Goal: Transaction & Acquisition: Purchase product/service

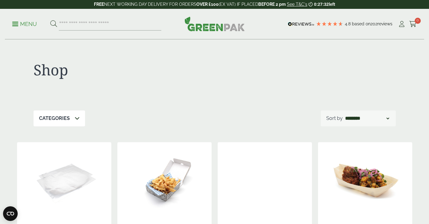
click at [16, 26] on link "Menu" at bounding box center [24, 23] width 25 height 6
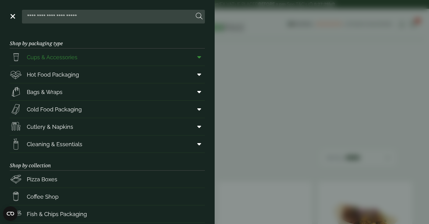
click at [68, 57] on span "Cups & Accessories" at bounding box center [52, 57] width 51 height 8
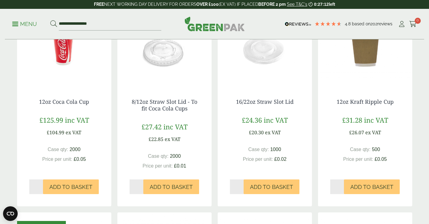
scroll to position [108, 0]
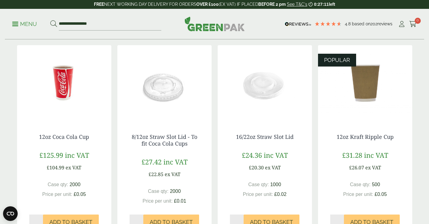
click at [265, 84] on img at bounding box center [265, 83] width 94 height 76
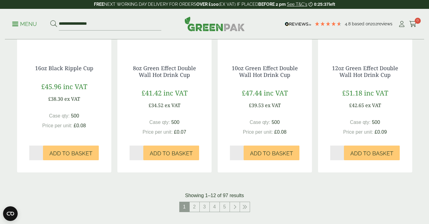
scroll to position [593, 0]
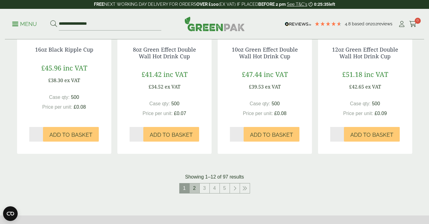
click at [194, 189] on link "2" at bounding box center [195, 188] width 10 height 10
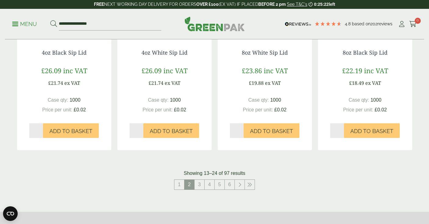
scroll to position [618, 0]
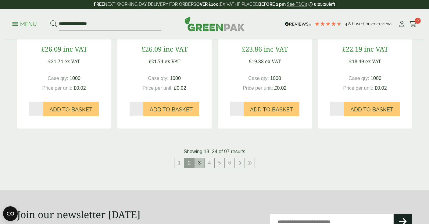
click at [201, 165] on link "3" at bounding box center [200, 163] width 10 height 10
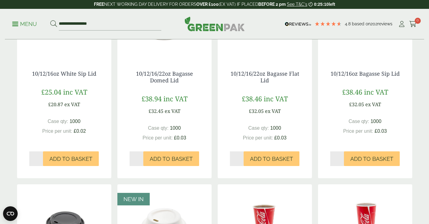
scroll to position [165, 0]
